Goal: Navigation & Orientation: Find specific page/section

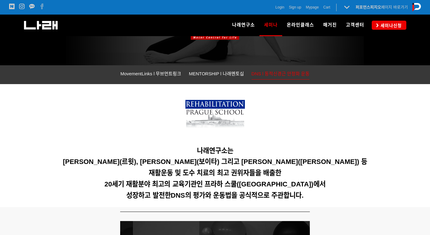
click at [221, 114] on img at bounding box center [216, 115] width 60 height 31
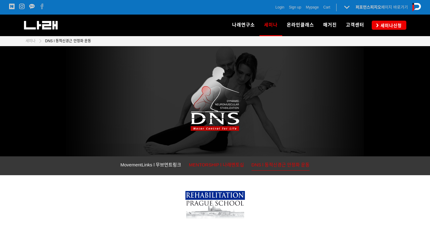
click at [226, 168] on link "MENTORSHIP l 나래멘토십" at bounding box center [216, 165] width 55 height 9
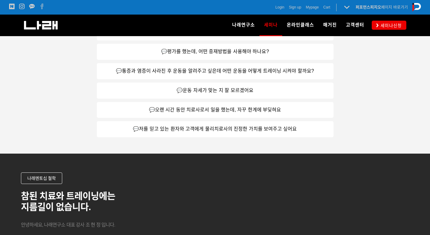
scroll to position [455, 0]
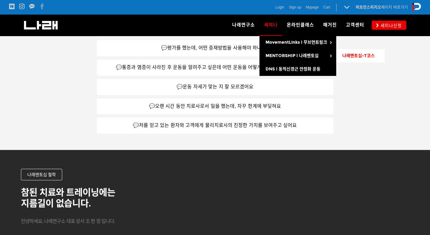
click at [366, 51] on link "나래멘토십-T코스" at bounding box center [360, 55] width 49 height 13
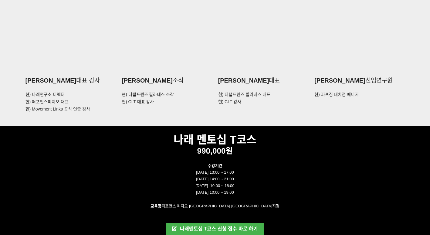
scroll to position [1002, 0]
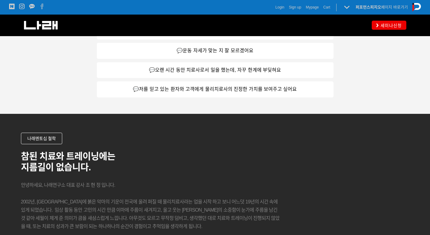
scroll to position [455, 0]
